Goal: Transaction & Acquisition: Download file/media

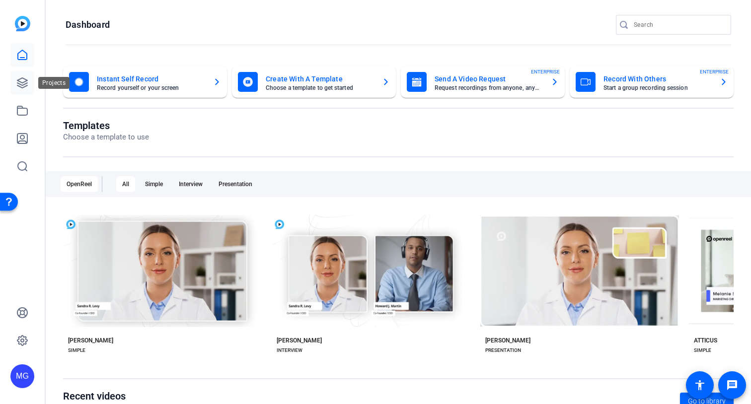
click at [25, 89] on link at bounding box center [22, 83] width 24 height 24
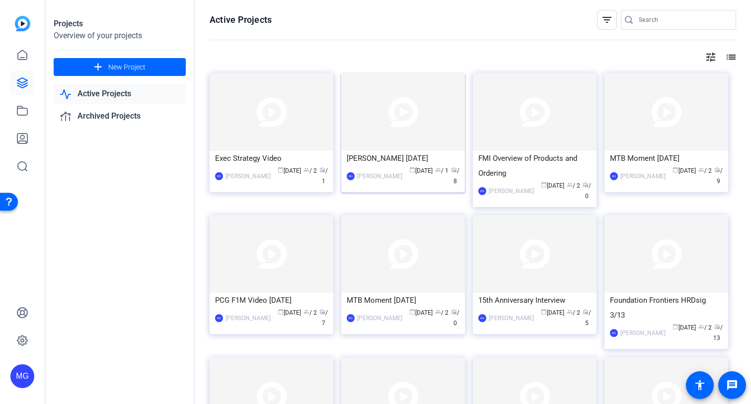
click at [373, 159] on div "[PERSON_NAME] [DATE]" at bounding box center [403, 158] width 113 height 15
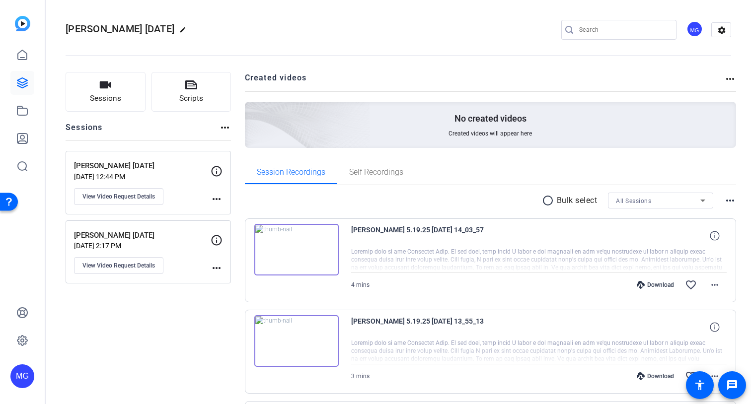
click at [667, 284] on div "Download" at bounding box center [655, 285] width 47 height 8
click at [712, 284] on mat-icon "more_horiz" at bounding box center [715, 285] width 12 height 12
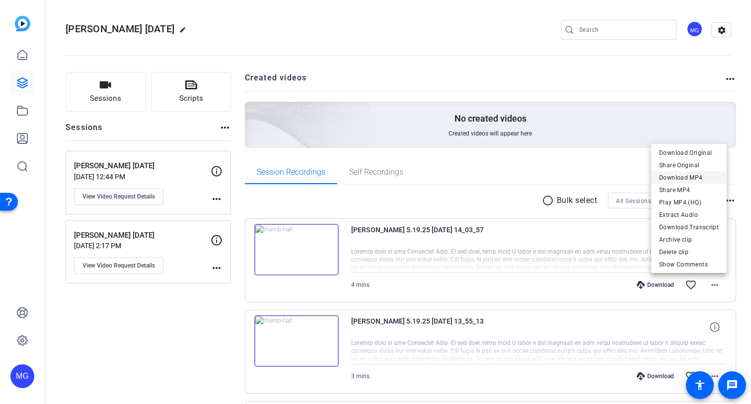
click at [692, 179] on span "Download MP4" at bounding box center [689, 178] width 60 height 12
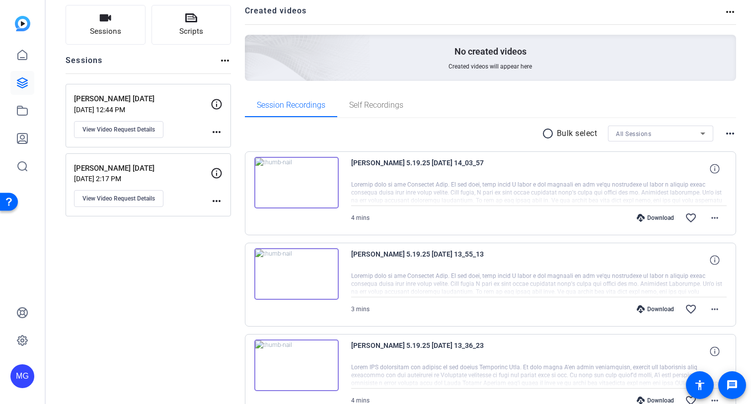
scroll to position [85, 0]
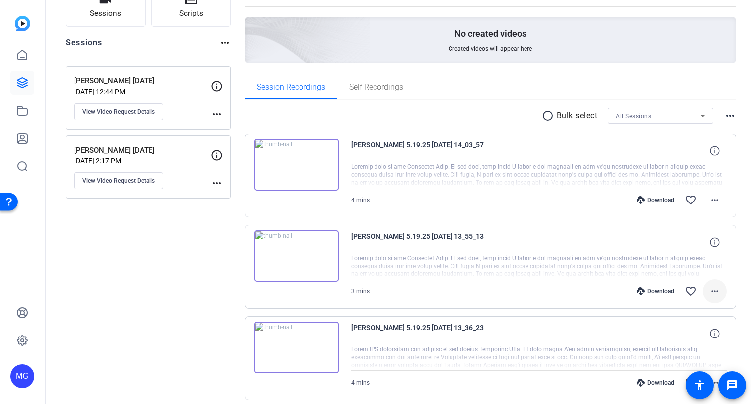
click at [714, 289] on mat-icon "more_horiz" at bounding box center [715, 292] width 12 height 12
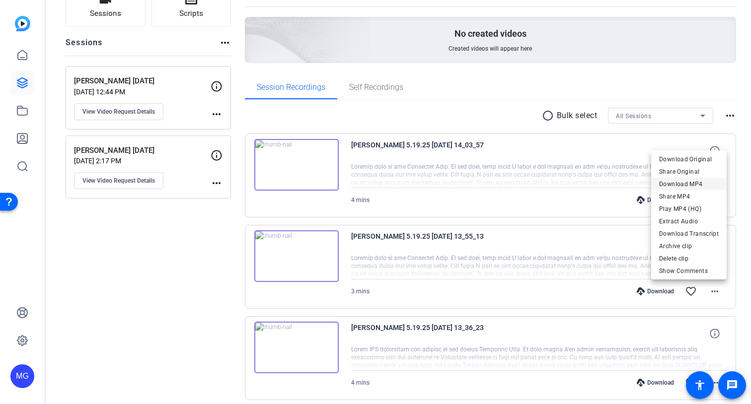
click at [693, 185] on span "Download MP4" at bounding box center [689, 184] width 60 height 12
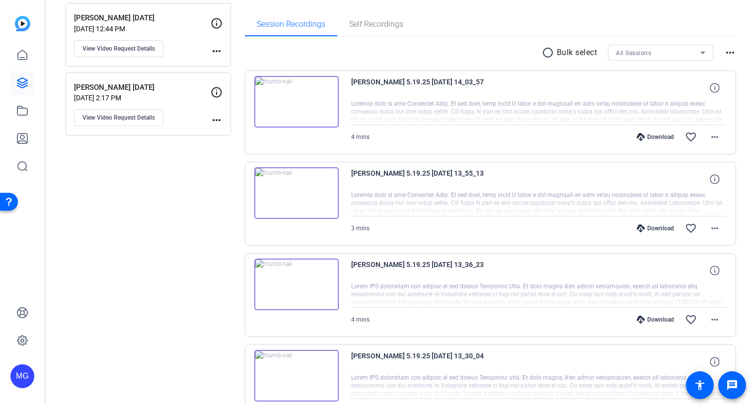
scroll to position [151, 0]
